Goal: Information Seeking & Learning: Learn about a topic

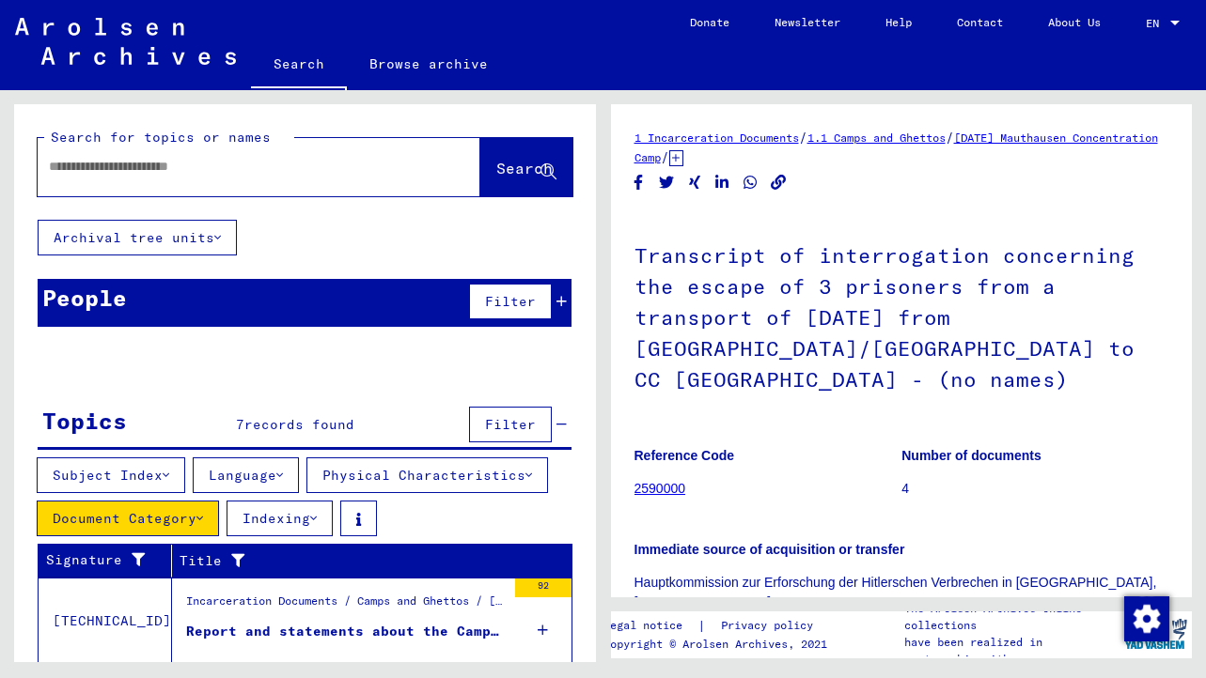
scroll to position [426, 0]
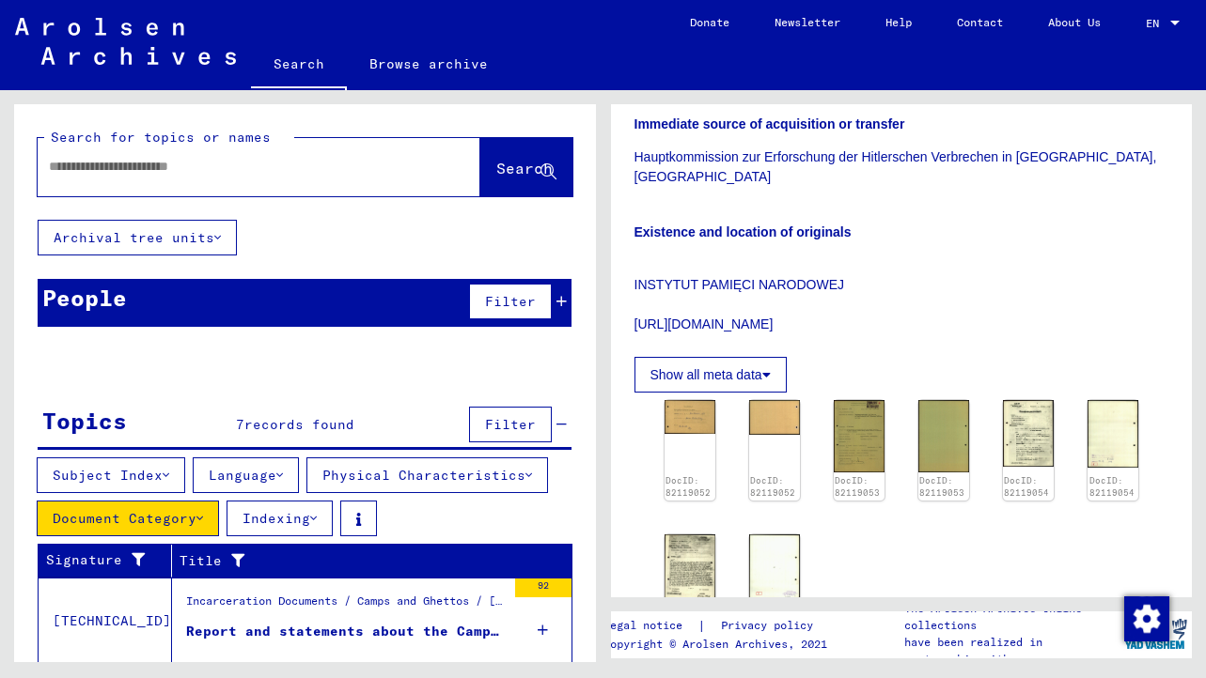
click at [845, 400] on img at bounding box center [858, 436] width 51 height 72
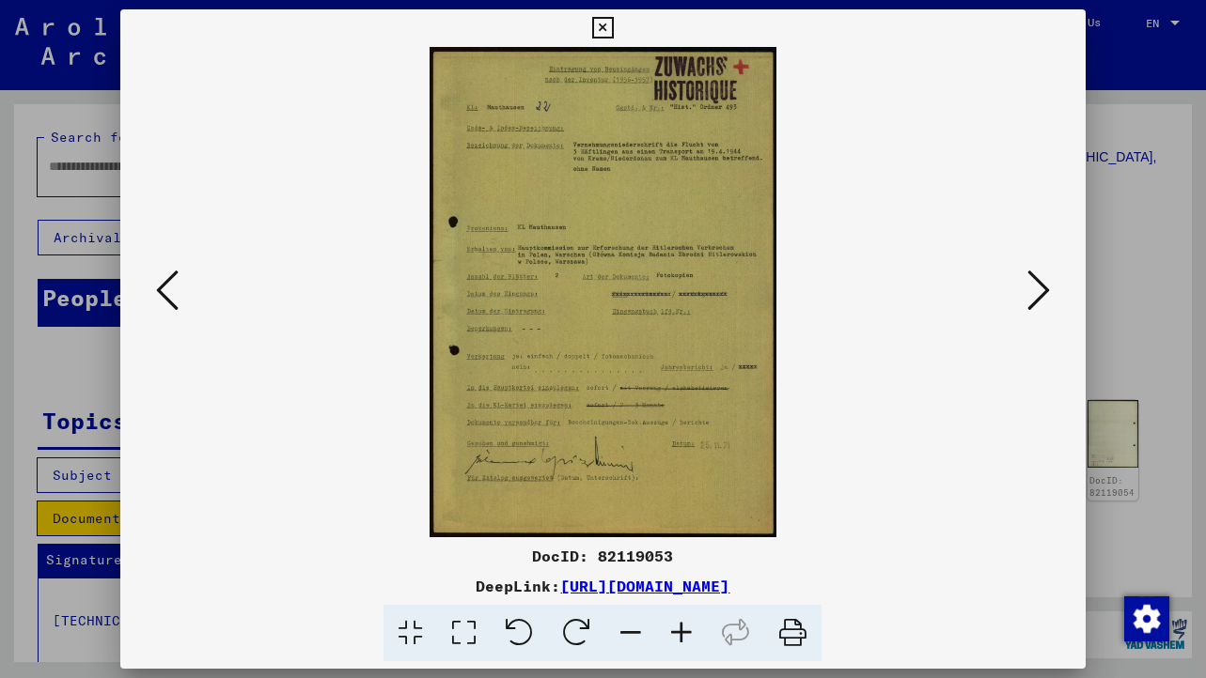
click at [465, 628] on icon at bounding box center [464, 633] width 54 height 57
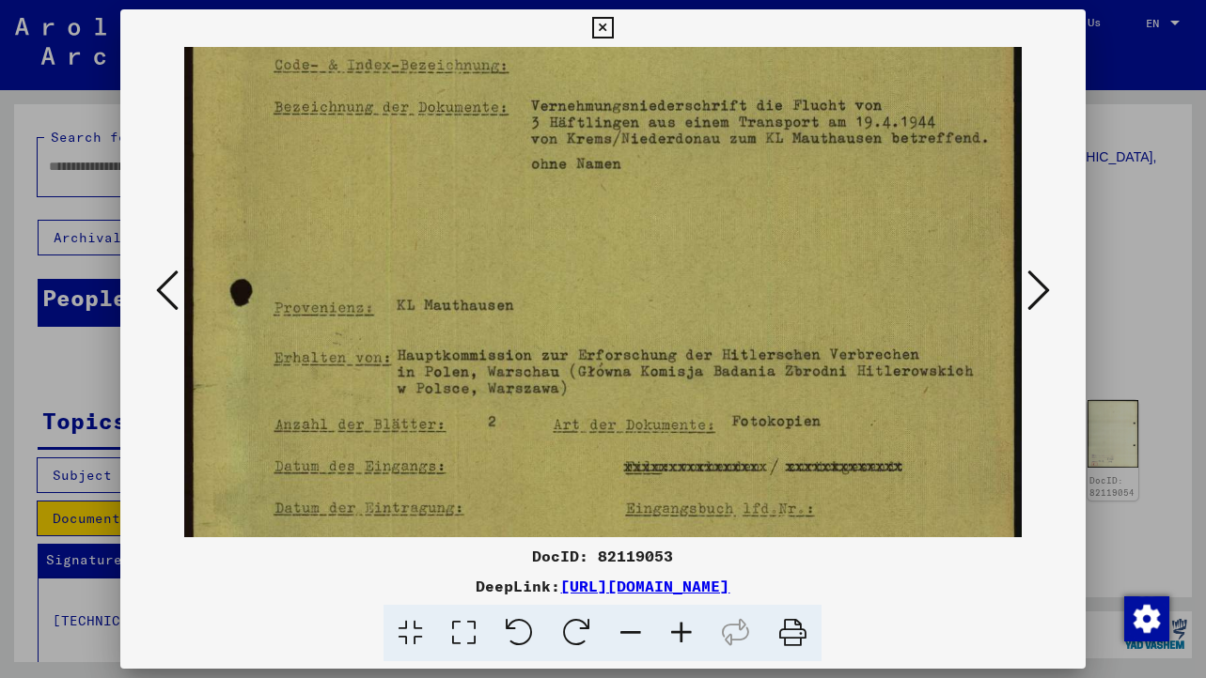
drag, startPoint x: 659, startPoint y: 433, endPoint x: 670, endPoint y: 254, distance: 179.8
click at [670, 254] on img at bounding box center [602, 462] width 836 height 1186
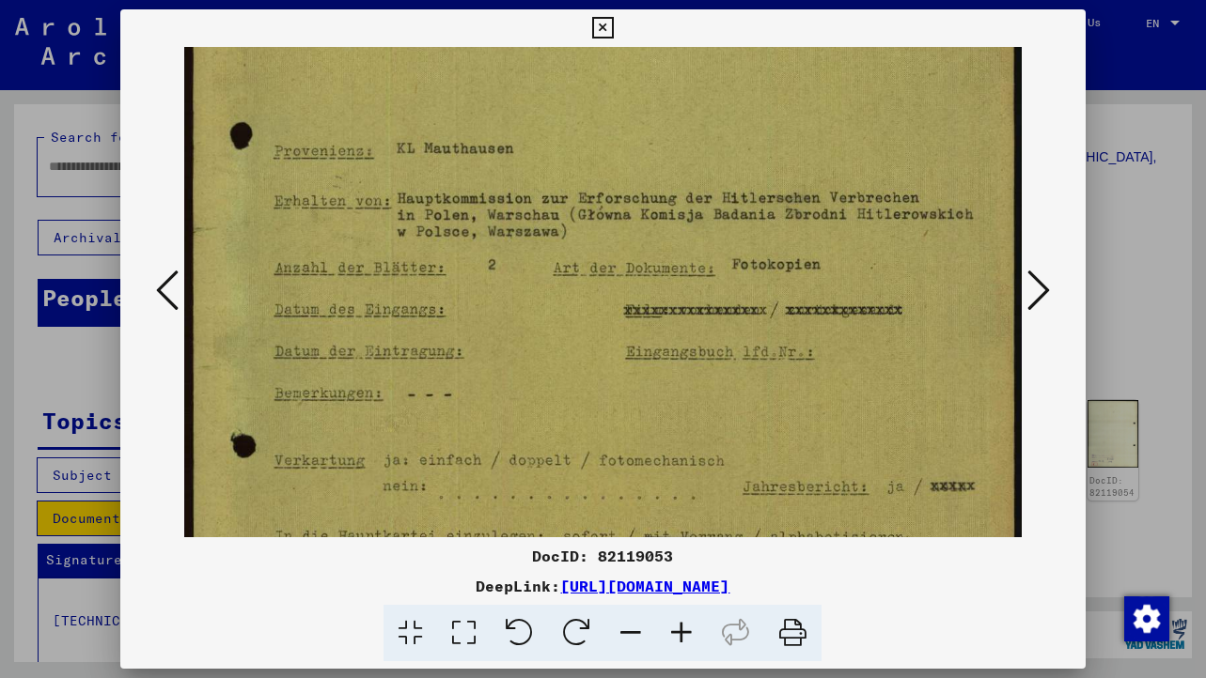
scroll to position [341, 0]
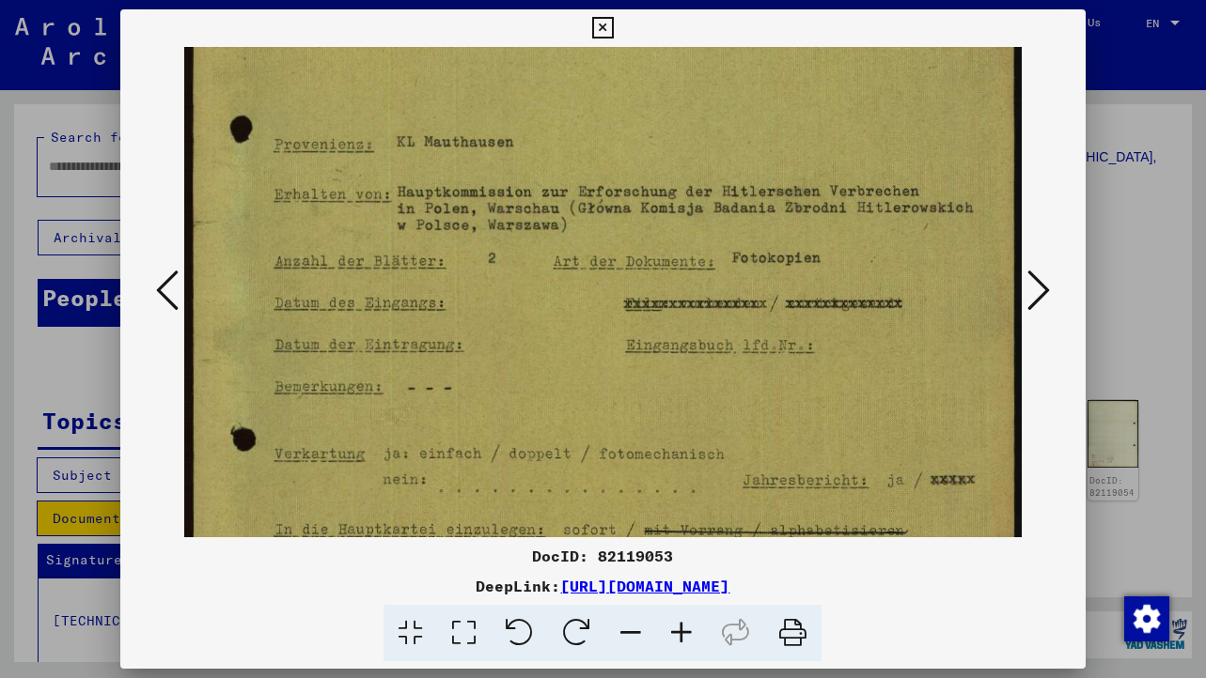
drag, startPoint x: 698, startPoint y: 373, endPoint x: 700, endPoint y: 211, distance: 161.6
click at [700, 211] on img at bounding box center [602, 299] width 836 height 1186
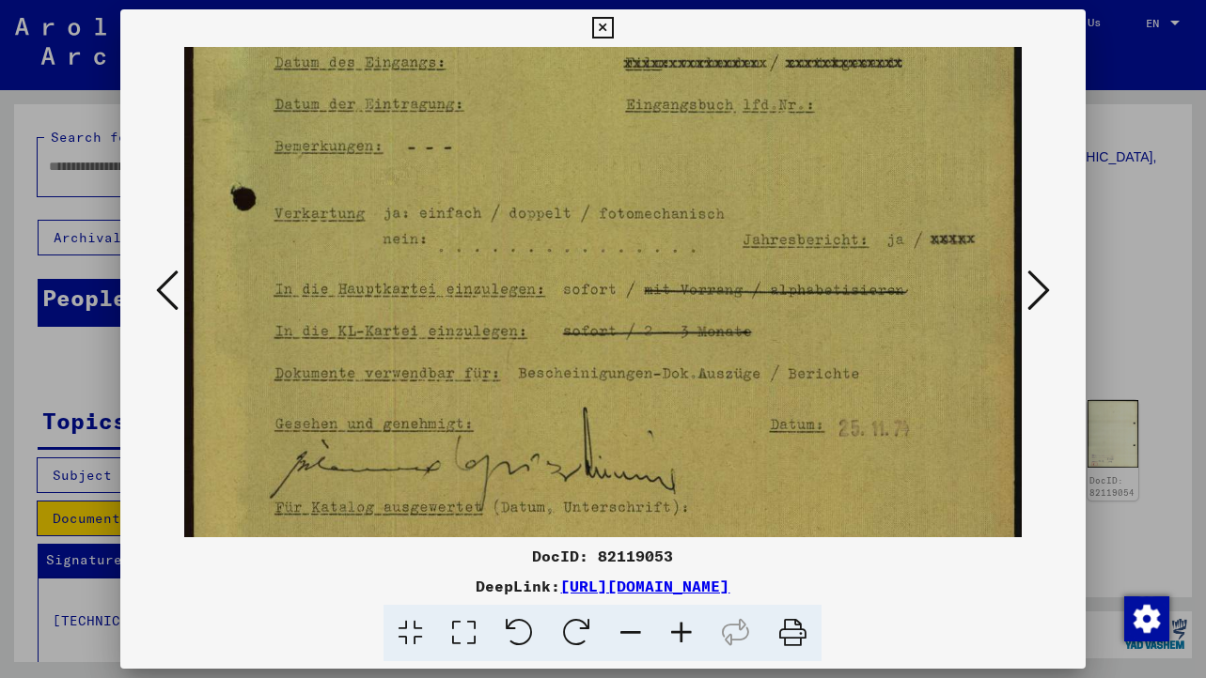
drag, startPoint x: 713, startPoint y: 351, endPoint x: 715, endPoint y: 129, distance: 222.7
click at [715, 129] on img at bounding box center [602, 58] width 836 height 1186
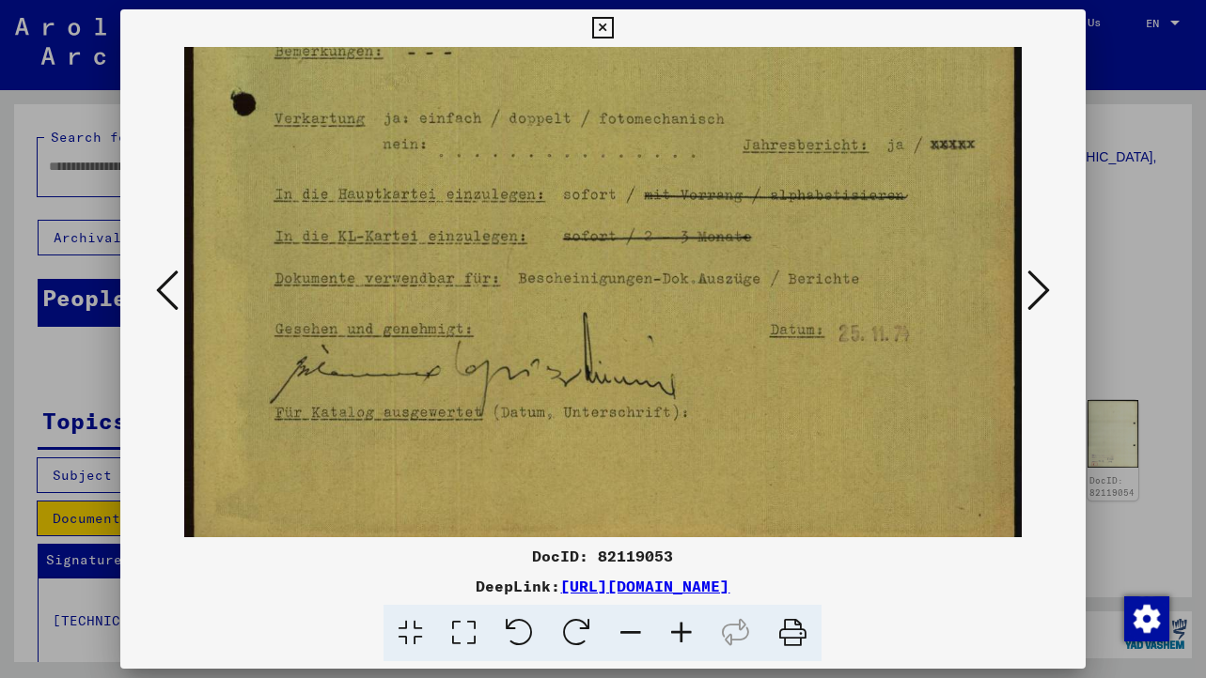
scroll to position [695, 0]
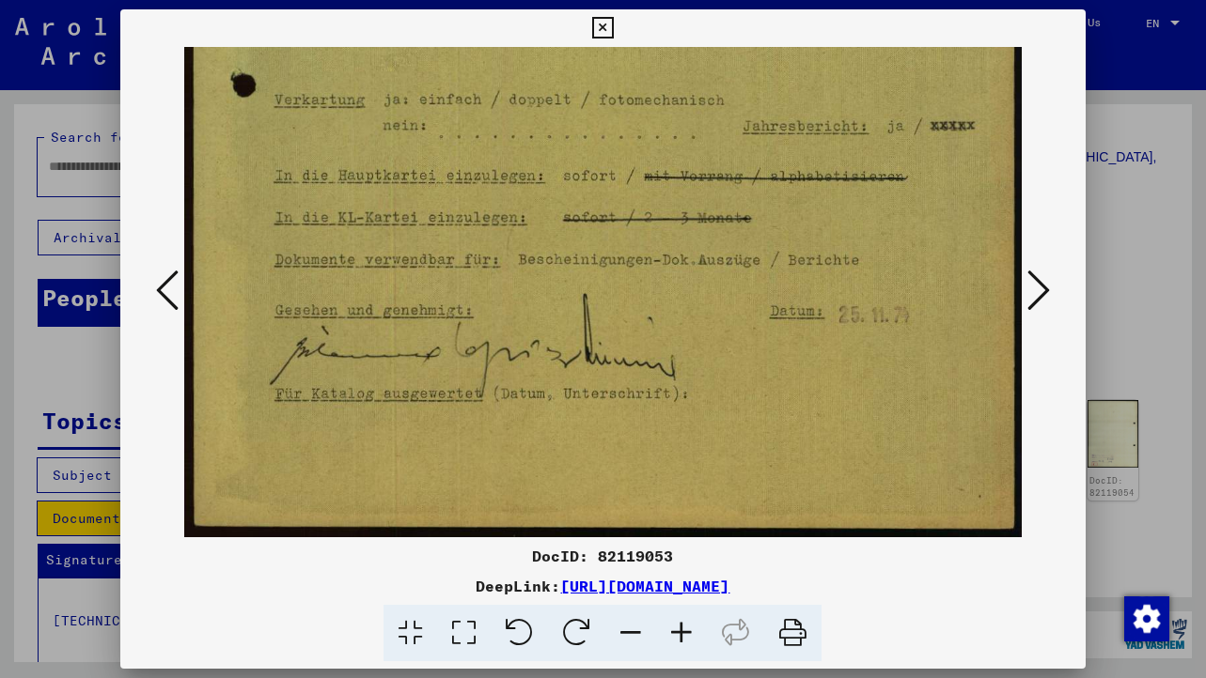
drag, startPoint x: 693, startPoint y: 301, endPoint x: 776, endPoint y: 74, distance: 241.1
drag, startPoint x: 737, startPoint y: 212, endPoint x: 736, endPoint y: 155, distance: 57.3
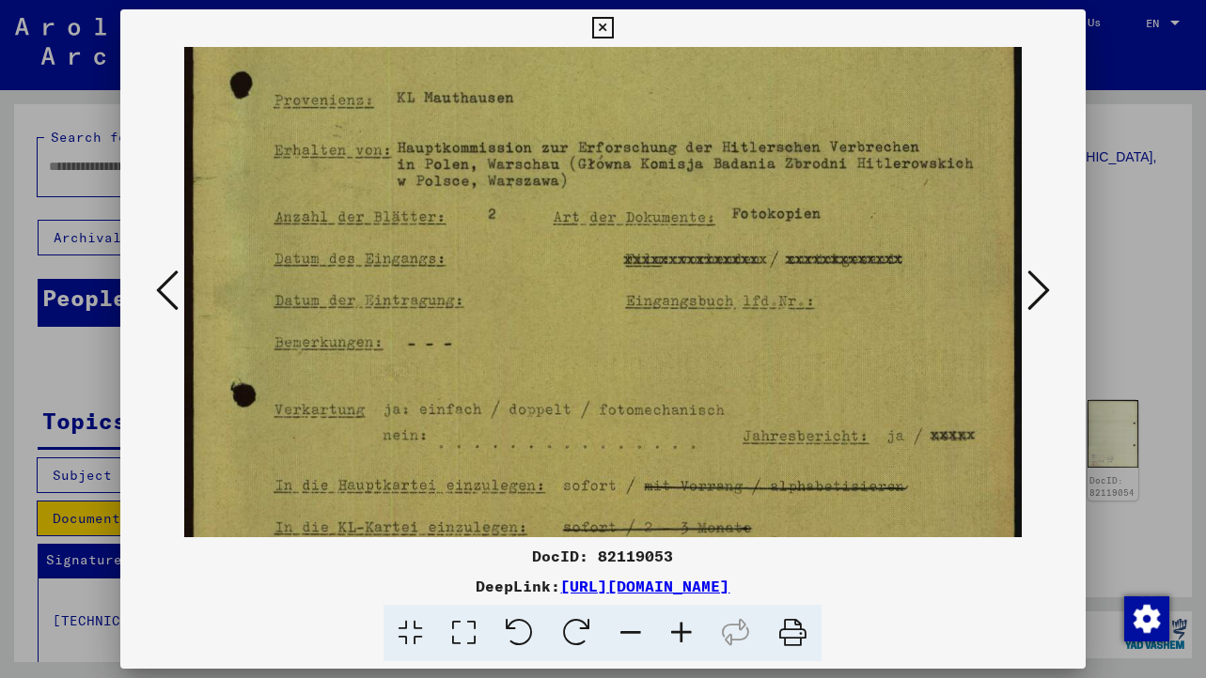
drag, startPoint x: 721, startPoint y: 180, endPoint x: 721, endPoint y: 489, distance: 308.2
click at [721, 489] on img at bounding box center [602, 255] width 836 height 1186
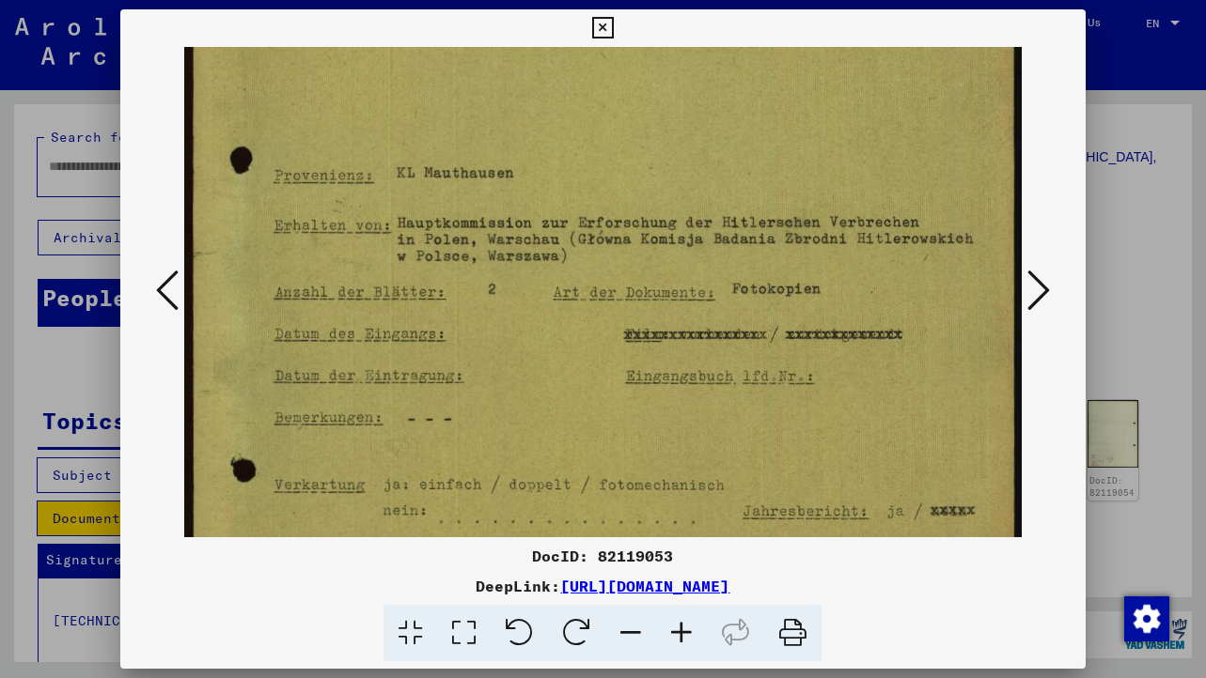
drag, startPoint x: 723, startPoint y: 475, endPoint x: 723, endPoint y: 553, distance: 78.9
click at [723, 552] on div "DocID: 82119053 DeepLink: [URL][DOMAIN_NAME]" at bounding box center [602, 335] width 964 height 653
click at [604, 31] on icon at bounding box center [603, 28] width 22 height 23
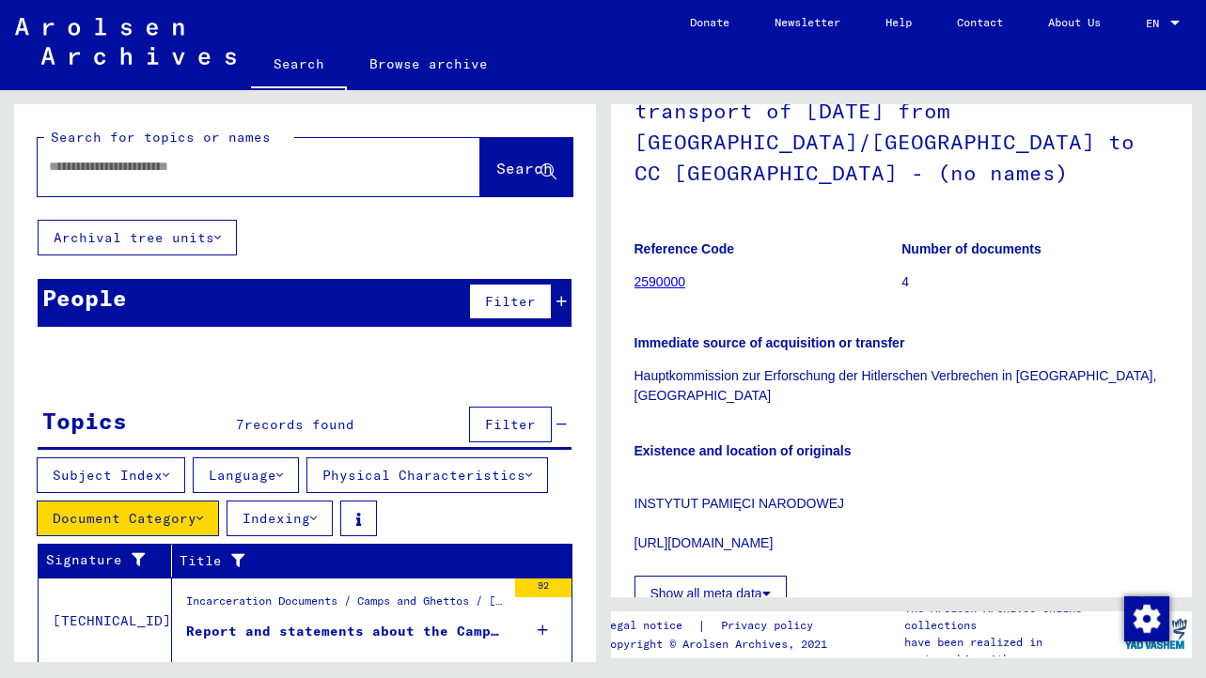
scroll to position [0, 0]
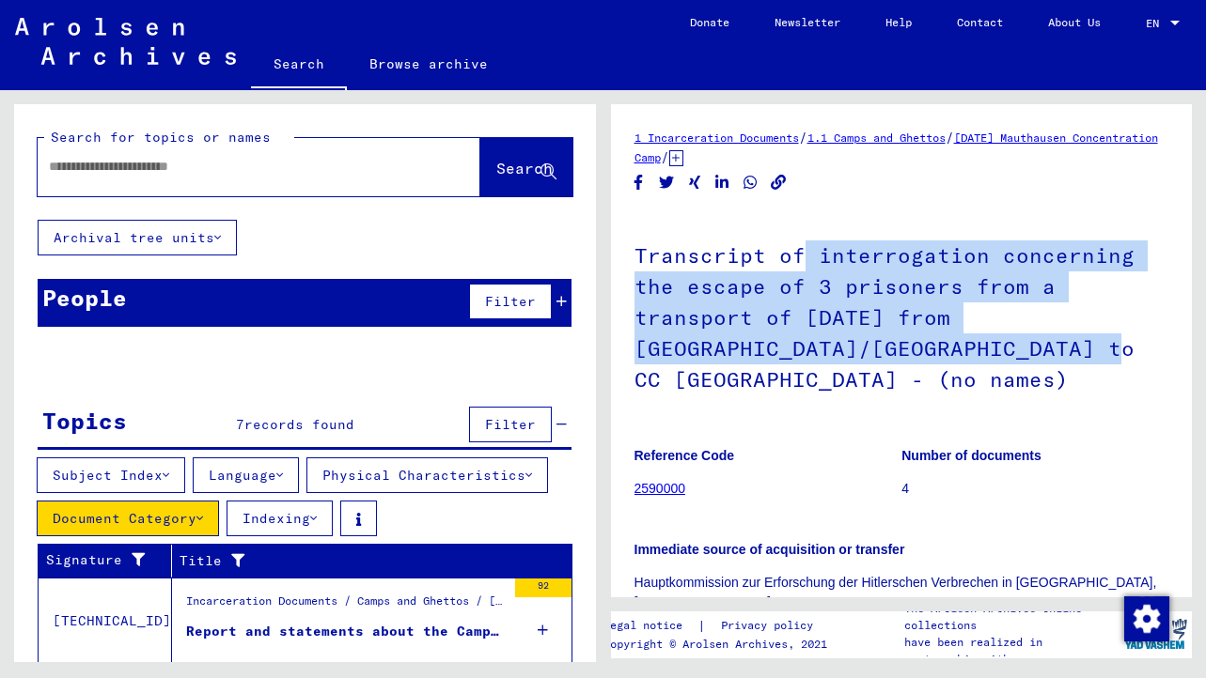
drag, startPoint x: 804, startPoint y: 241, endPoint x: 920, endPoint y: 344, distance: 154.4
click at [920, 344] on h1 "Transcript of interrogation concerning the escape of 3 prisoners from a transpo…" at bounding box center [901, 315] width 535 height 207
